Goal: Task Accomplishment & Management: Use online tool/utility

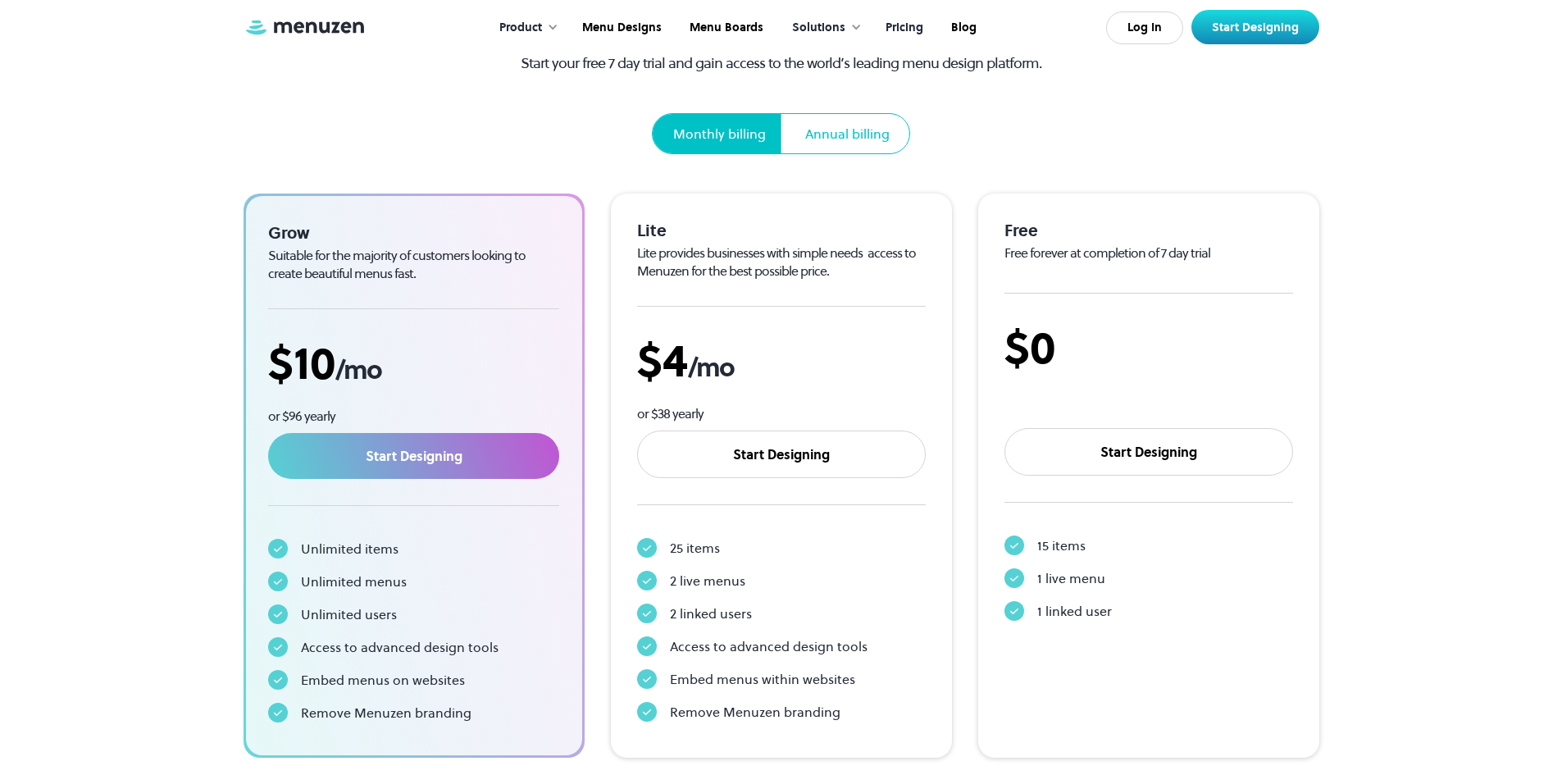
click at [1064, 554] on div "15 items" at bounding box center [1061, 546] width 48 height 20
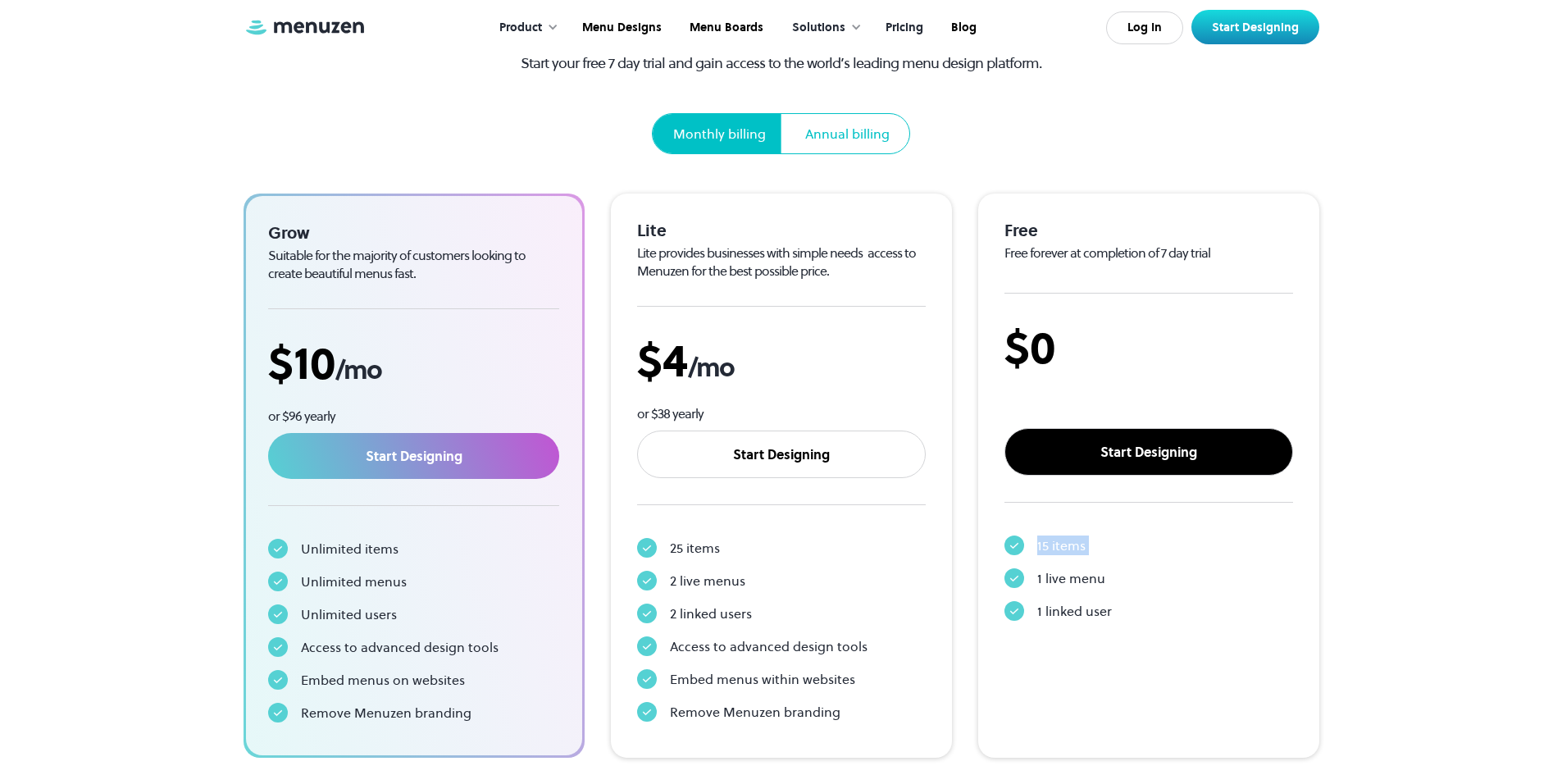
click at [1105, 454] on link "Start Designing" at bounding box center [1149, 452] width 289 height 48
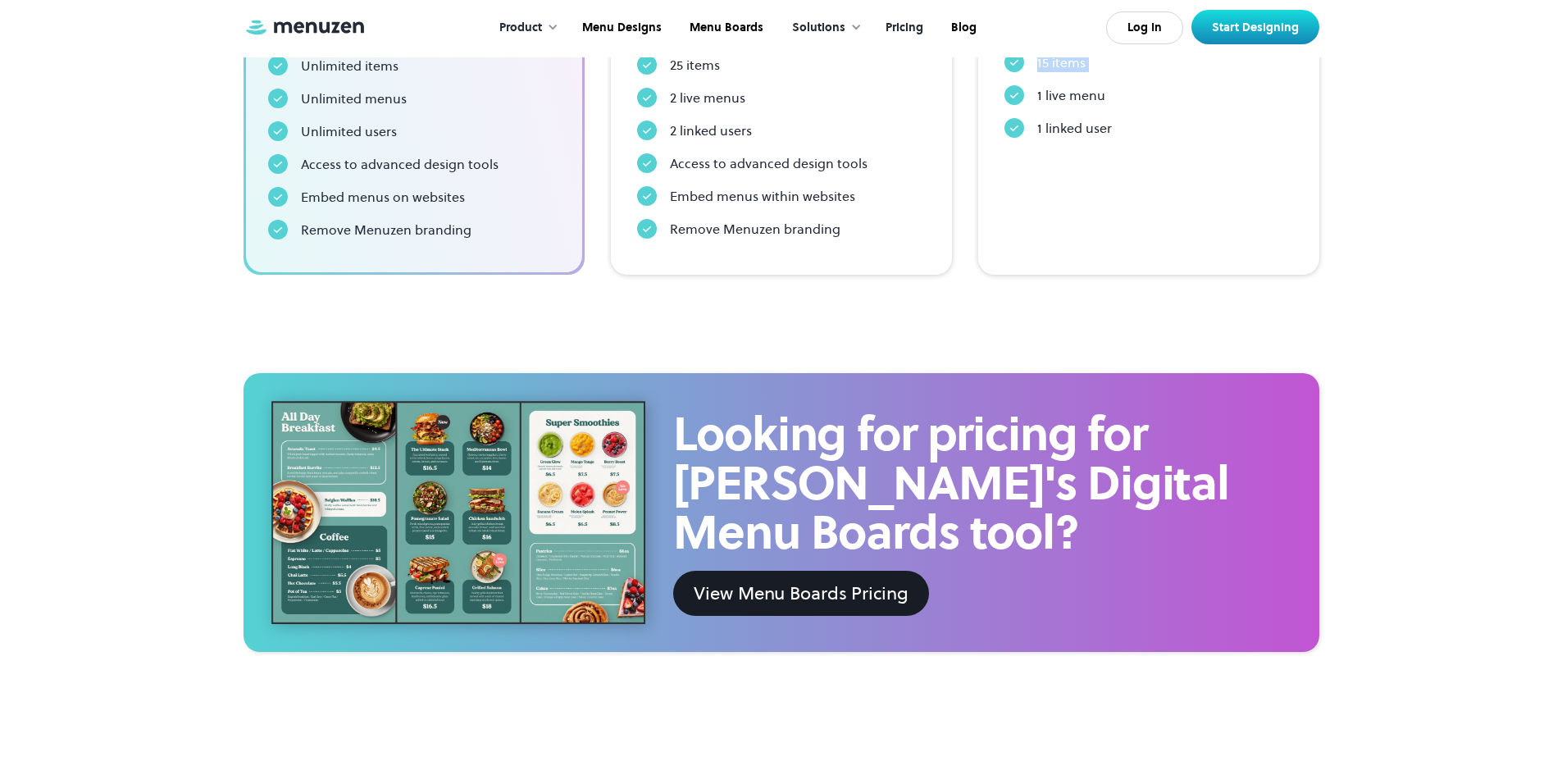
scroll to position [656, 0]
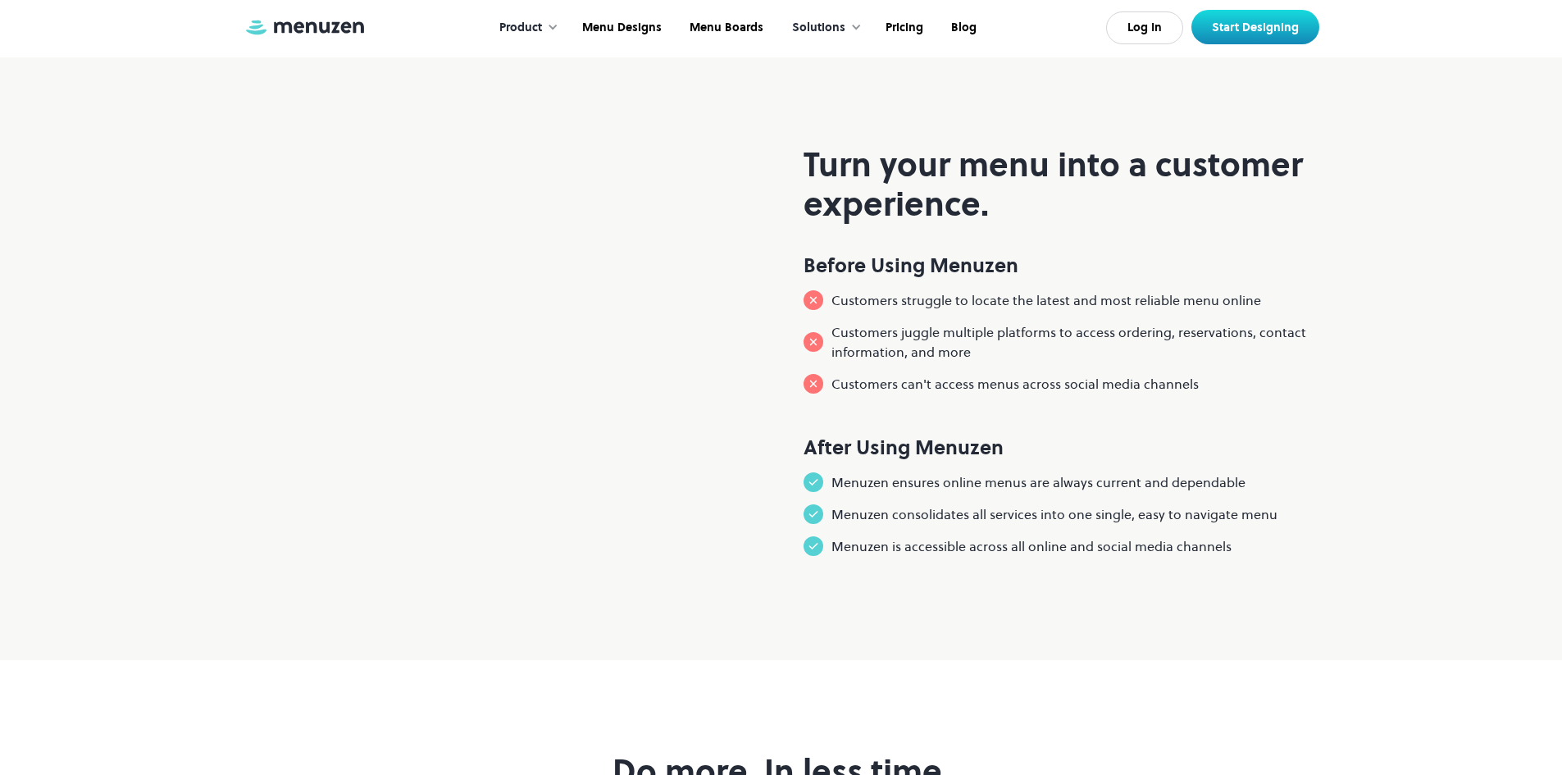
scroll to position [1312, 0]
